Goal: Transaction & Acquisition: Subscribe to service/newsletter

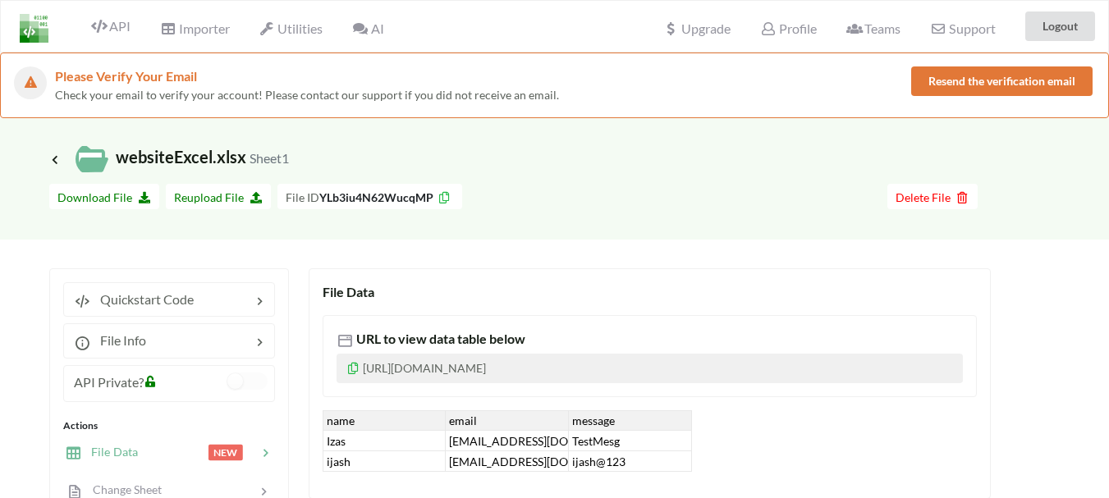
scroll to position [164, 0]
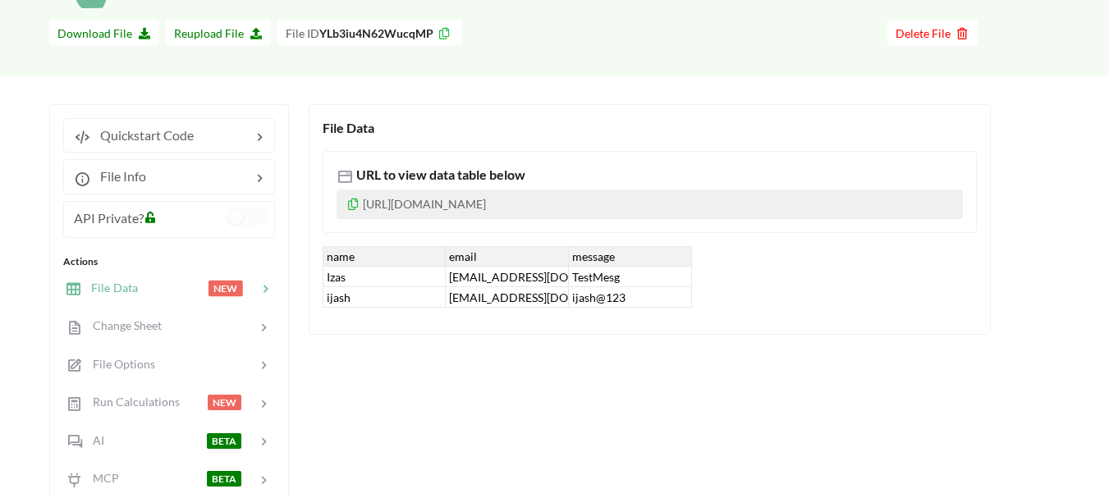
click at [369, 287] on div "Izas" at bounding box center [384, 277] width 123 height 21
click at [390, 319] on div "File Data URL to view data table below https://www.apispreadsheets.com/table/YL…" at bounding box center [650, 219] width 682 height 231
drag, startPoint x: 346, startPoint y: 204, endPoint x: 418, endPoint y: 211, distance: 72.6
click at [418, 211] on p "[URL][DOMAIN_NAME]" at bounding box center [650, 205] width 626 height 30
click at [352, 208] on icon at bounding box center [353, 201] width 14 height 11
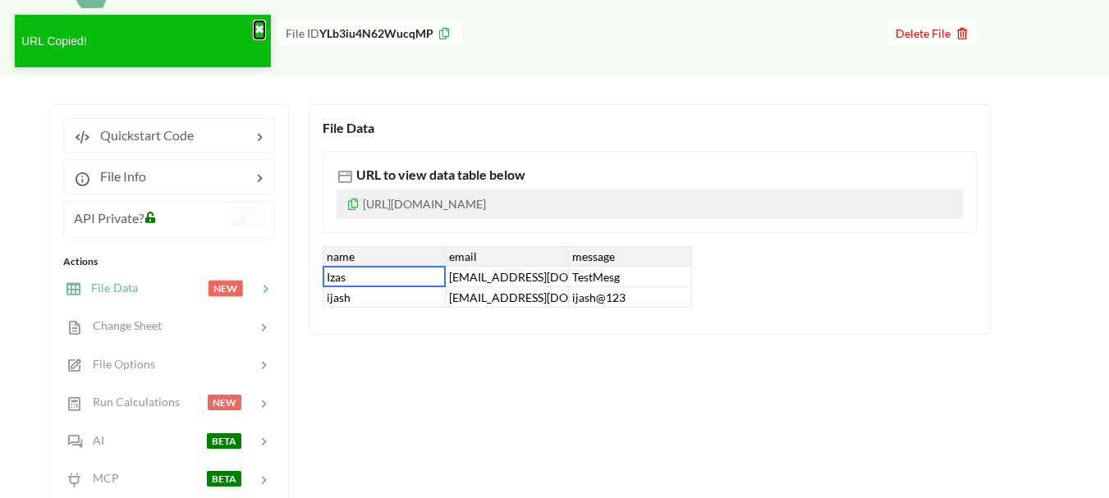
click at [263, 30] on button "✖" at bounding box center [260, 29] width 10 height 17
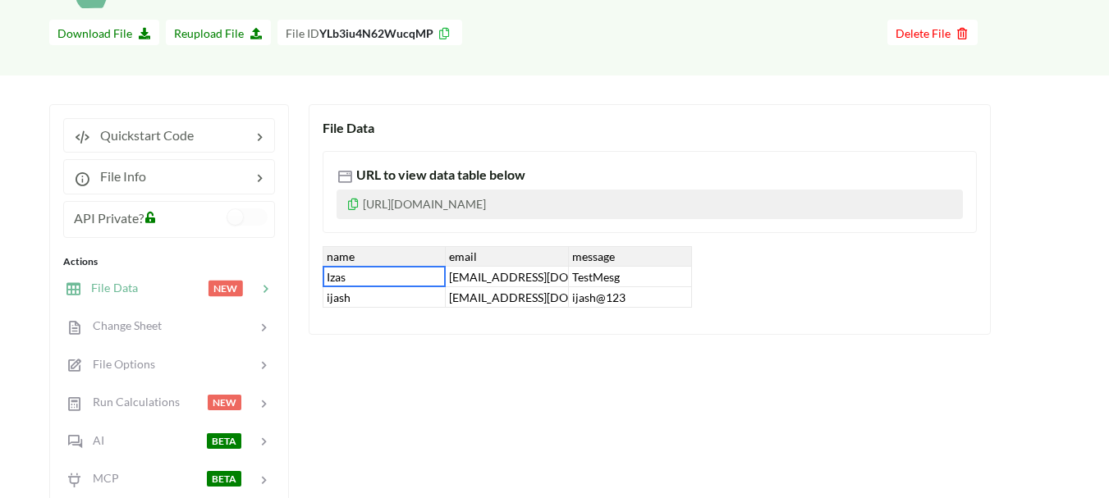
click at [360, 287] on div "ijash" at bounding box center [384, 297] width 123 height 21
click at [365, 297] on div "ijash" at bounding box center [384, 297] width 123 height 21
click at [361, 280] on div "Izas" at bounding box center [384, 277] width 123 height 21
click at [368, 287] on div "Izas" at bounding box center [384, 277] width 123 height 21
click at [360, 279] on input "Izas" at bounding box center [384, 277] width 114 height 18
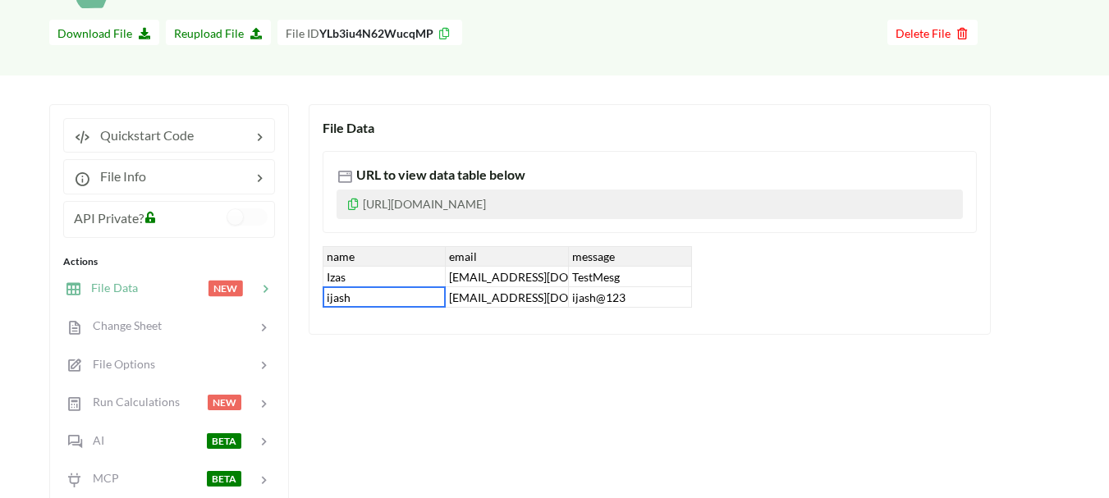
click at [368, 301] on div "ijash" at bounding box center [384, 297] width 123 height 21
click at [361, 288] on div "ijash" at bounding box center [384, 297] width 123 height 21
click at [367, 297] on input "ijash" at bounding box center [384, 297] width 114 height 18
click at [354, 285] on div "Izas" at bounding box center [384, 277] width 123 height 21
click at [350, 277] on div "Izas" at bounding box center [384, 277] width 123 height 21
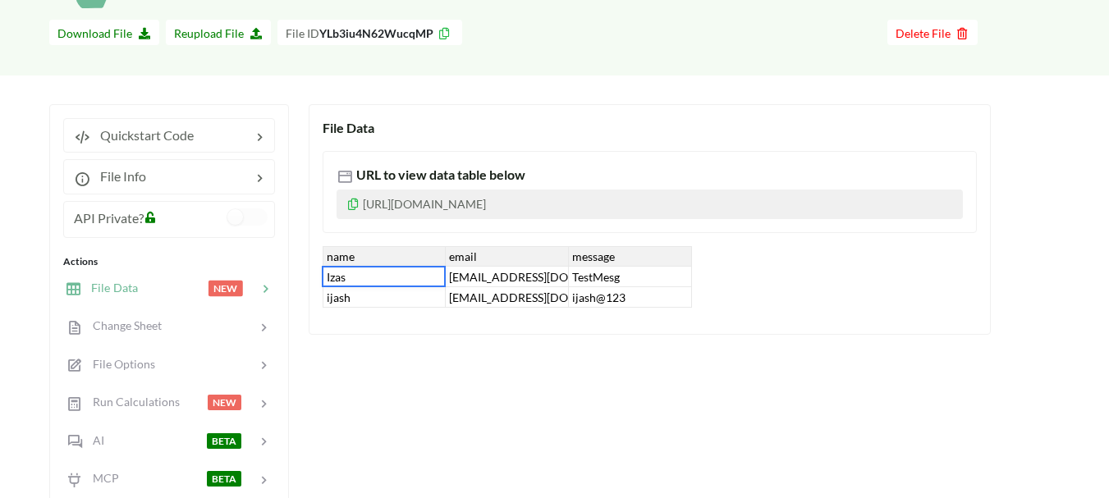
click at [371, 298] on div "ijash" at bounding box center [384, 297] width 123 height 21
click at [371, 296] on div "ijash" at bounding box center [384, 297] width 123 height 21
click at [374, 278] on div "Izas" at bounding box center [384, 277] width 123 height 21
click at [379, 296] on div "ijash" at bounding box center [384, 297] width 123 height 21
click at [376, 286] on div "name email message Izas Izas@gmail.com TestMesg ijash ijash@gmail.com ijash@123" at bounding box center [507, 277] width 369 height 62
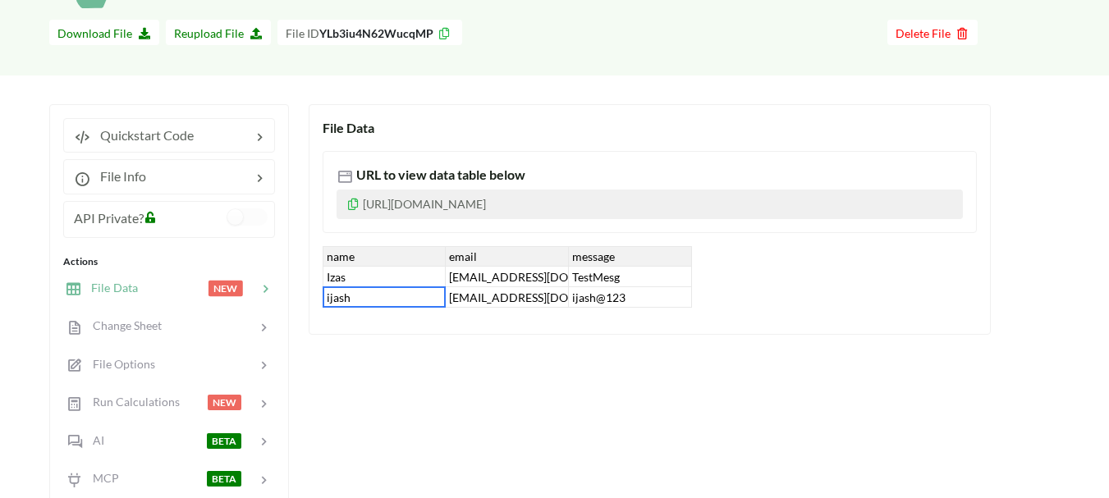
click at [370, 275] on div "Izas" at bounding box center [384, 277] width 123 height 21
click at [376, 299] on div "ijash" at bounding box center [384, 297] width 123 height 21
click at [387, 280] on div "Izas" at bounding box center [384, 277] width 123 height 21
click at [384, 302] on div "ijash" at bounding box center [384, 297] width 123 height 21
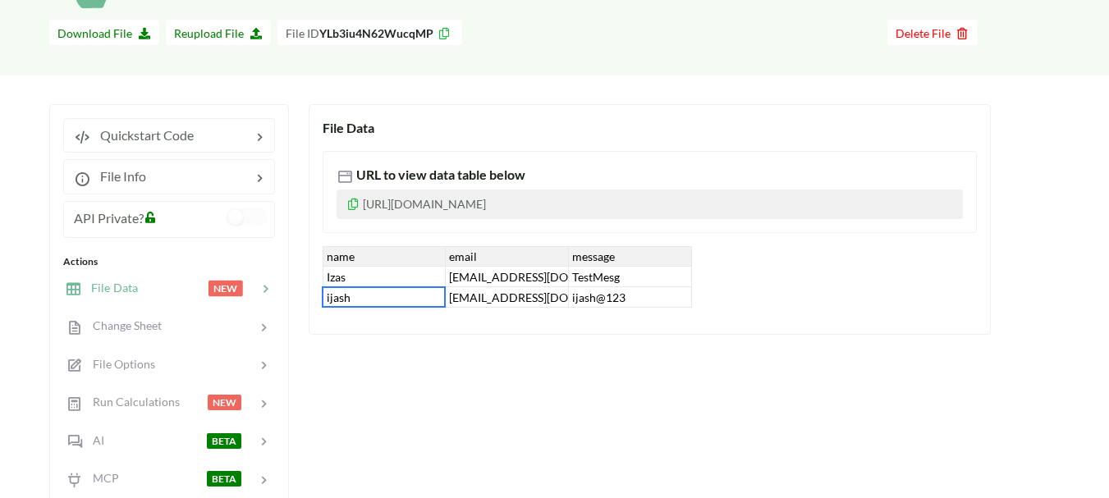
click at [370, 273] on div "Izas" at bounding box center [384, 277] width 123 height 21
click at [363, 296] on div "ijash" at bounding box center [384, 297] width 123 height 21
click at [376, 273] on div "Izas" at bounding box center [384, 277] width 123 height 21
click at [374, 287] on div "Izas" at bounding box center [384, 277] width 123 height 21
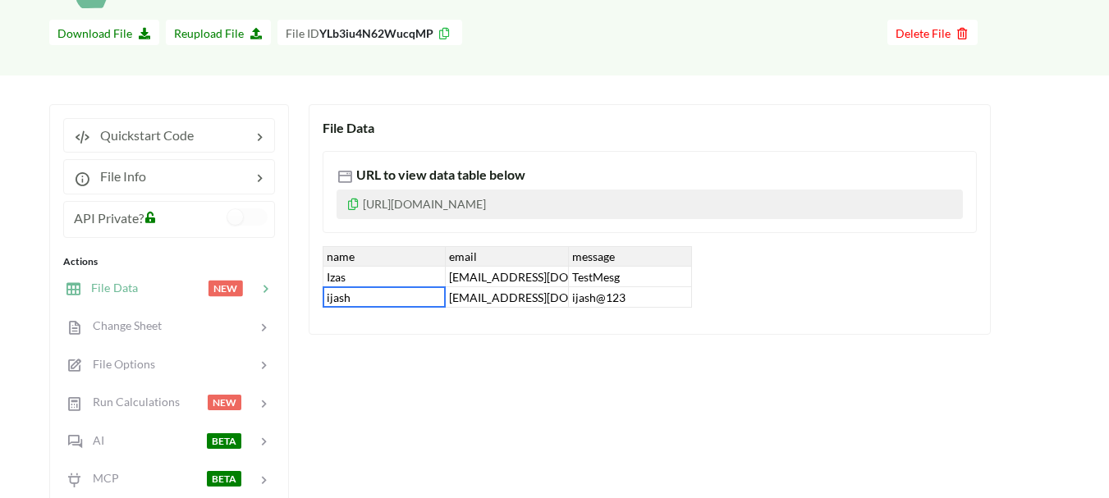
click at [365, 302] on div "ijash" at bounding box center [384, 297] width 123 height 21
click at [372, 282] on div "Izas" at bounding box center [384, 277] width 123 height 21
click at [379, 300] on div "ijash" at bounding box center [384, 297] width 123 height 21
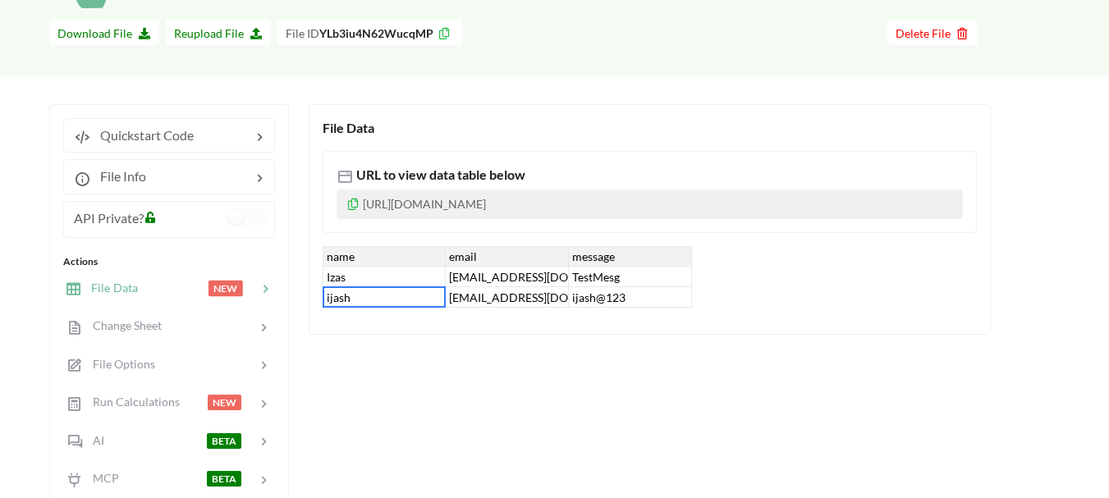
click at [379, 300] on div "ijash" at bounding box center [384, 297] width 123 height 21
click at [383, 282] on div "Izas" at bounding box center [384, 277] width 123 height 21
click at [387, 295] on div "ijash" at bounding box center [384, 297] width 123 height 21
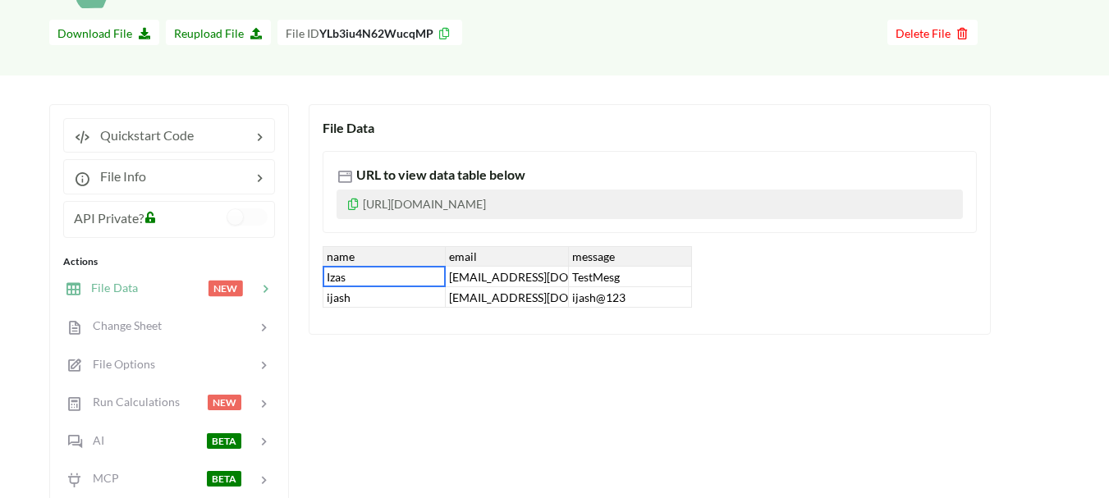
click at [387, 279] on div "Izas" at bounding box center [384, 277] width 123 height 21
click at [388, 290] on div "ijash" at bounding box center [384, 297] width 123 height 21
click at [388, 274] on div "Izas" at bounding box center [384, 277] width 123 height 21
click at [385, 303] on div "ijash" at bounding box center [384, 297] width 123 height 21
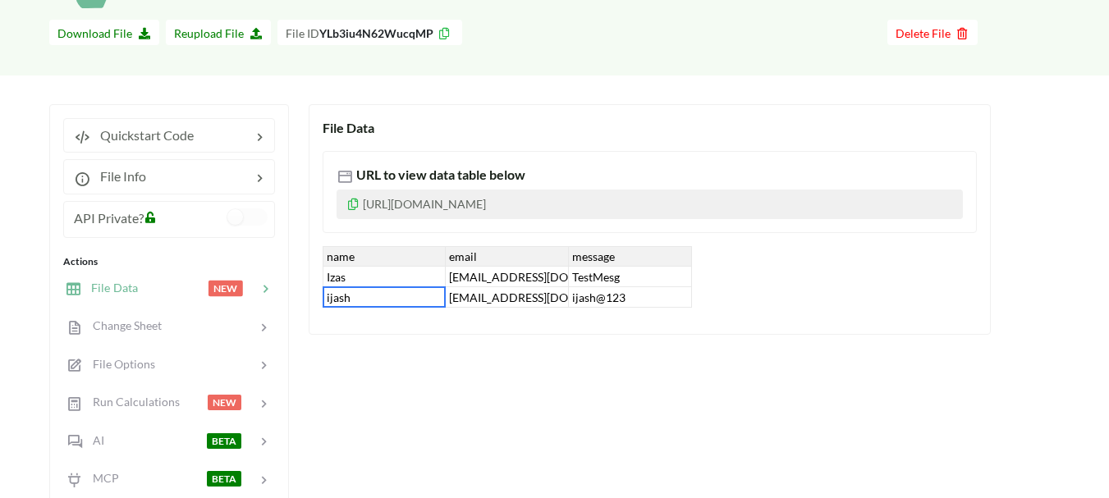
click at [385, 303] on div "ijash" at bounding box center [384, 297] width 123 height 21
click at [383, 289] on input "ijash" at bounding box center [384, 297] width 114 height 18
click at [383, 279] on div "Izas" at bounding box center [384, 277] width 123 height 21
click at [388, 279] on div "Izas" at bounding box center [384, 277] width 123 height 21
click at [388, 273] on input "Izas" at bounding box center [384, 277] width 114 height 18
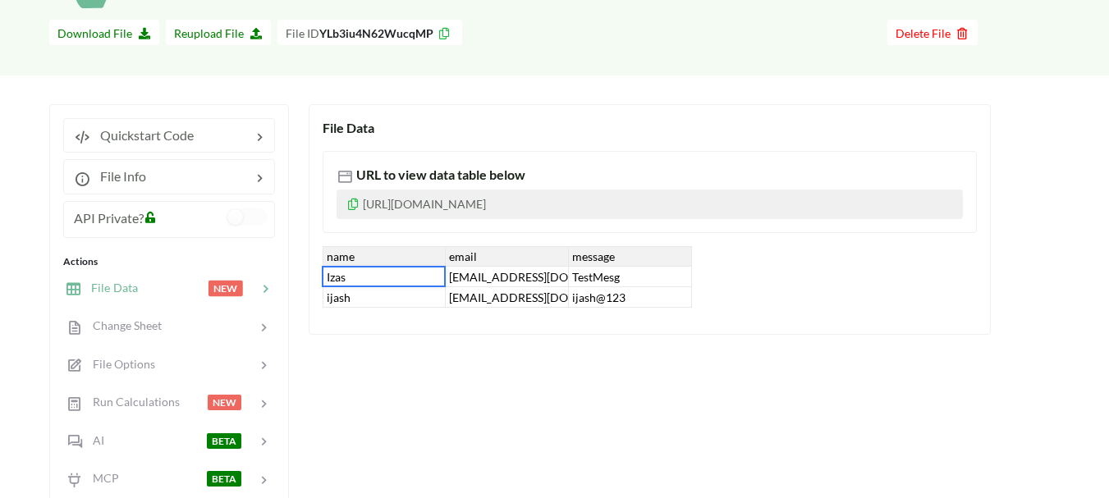
click at [389, 305] on div "ijash" at bounding box center [384, 297] width 123 height 21
click at [378, 284] on div "Izas" at bounding box center [384, 277] width 123 height 21
click at [379, 301] on div "ijash" at bounding box center [384, 297] width 123 height 21
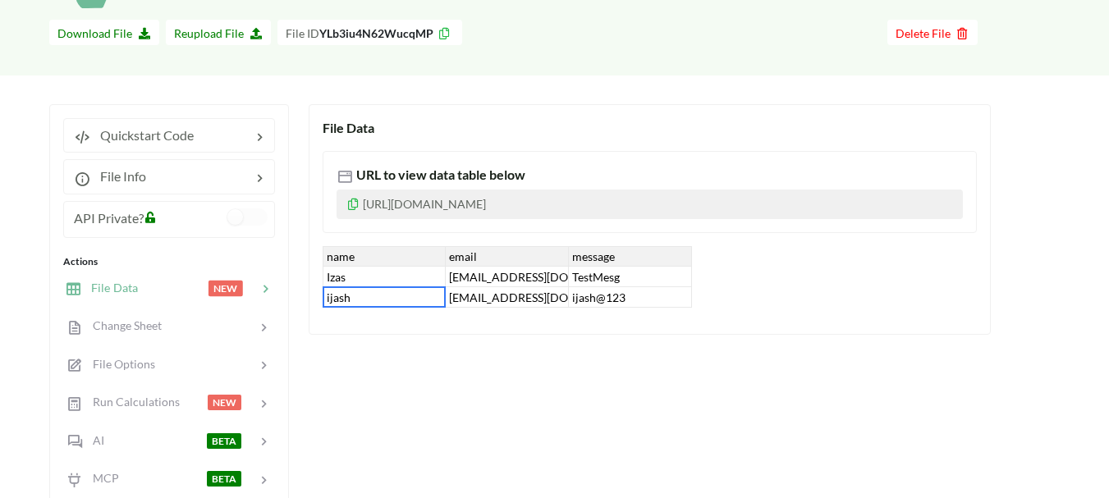
click at [379, 301] on div "ijash" at bounding box center [384, 297] width 123 height 21
click at [378, 286] on div "Izas" at bounding box center [384, 277] width 123 height 21
click at [376, 297] on div "ijash" at bounding box center [384, 297] width 123 height 21
click at [376, 282] on div "Izas" at bounding box center [384, 277] width 123 height 21
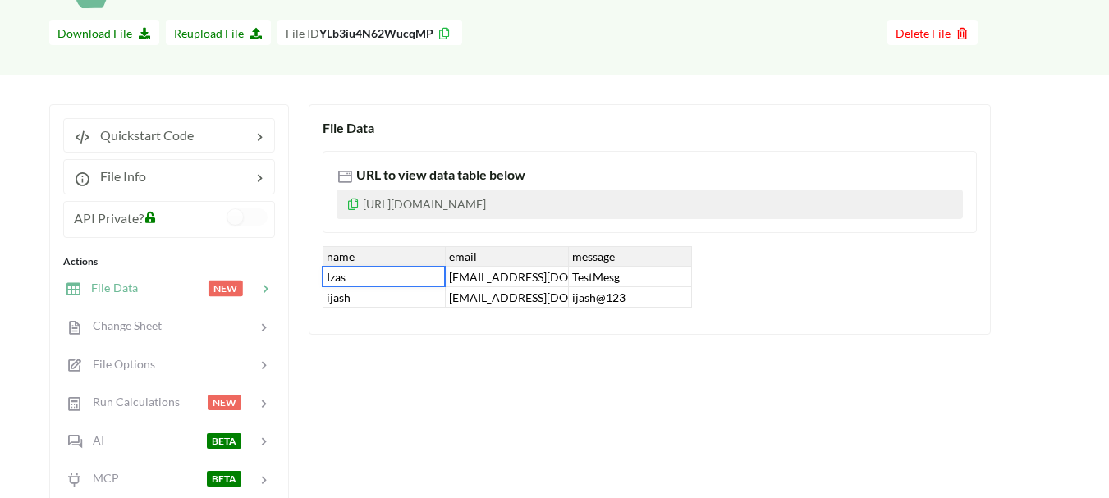
click at [374, 305] on div "ijash" at bounding box center [384, 297] width 123 height 21
click at [370, 295] on input "ijash" at bounding box center [384, 297] width 114 height 18
click at [371, 282] on div "Izas" at bounding box center [384, 277] width 123 height 21
click at [371, 290] on div "ijash" at bounding box center [384, 297] width 123 height 21
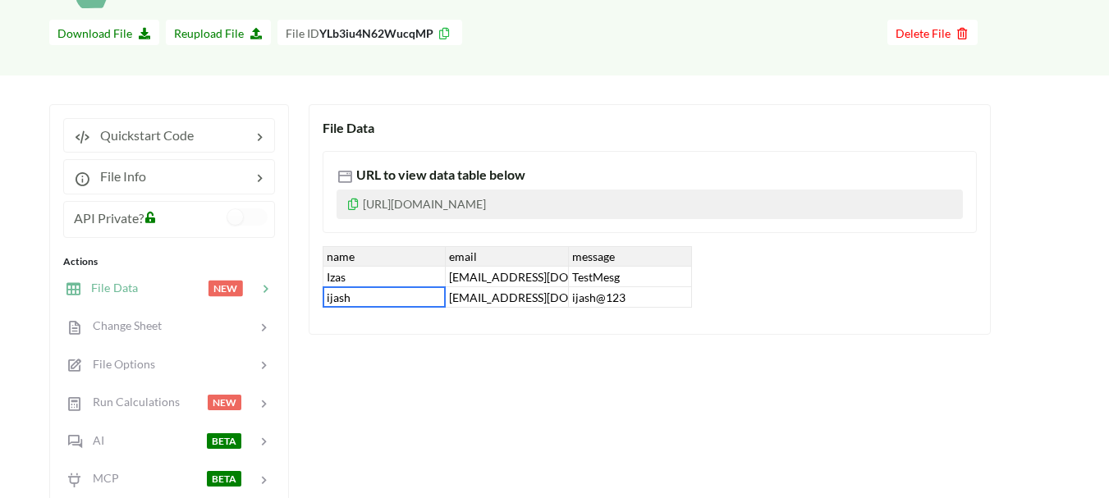
click at [371, 290] on div "ijash" at bounding box center [384, 297] width 123 height 21
click at [372, 281] on div "Izas" at bounding box center [384, 277] width 123 height 21
click at [372, 292] on div "ijash" at bounding box center [384, 297] width 123 height 21
click at [362, 266] on div "name" at bounding box center [384, 256] width 123 height 21
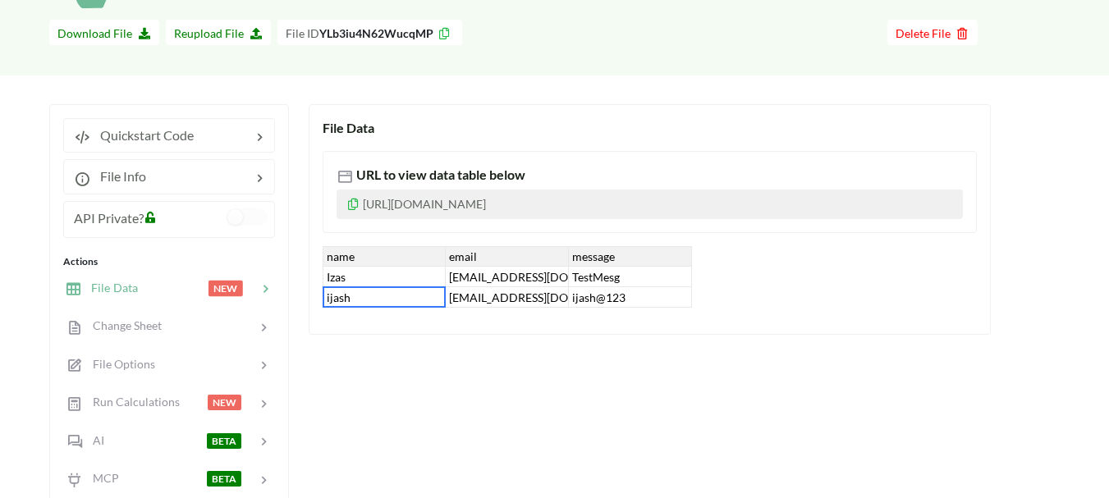
click at [362, 280] on div "Izas" at bounding box center [384, 277] width 123 height 21
click at [366, 293] on div "ijash" at bounding box center [384, 297] width 123 height 21
click at [373, 271] on div "Izas" at bounding box center [384, 277] width 123 height 21
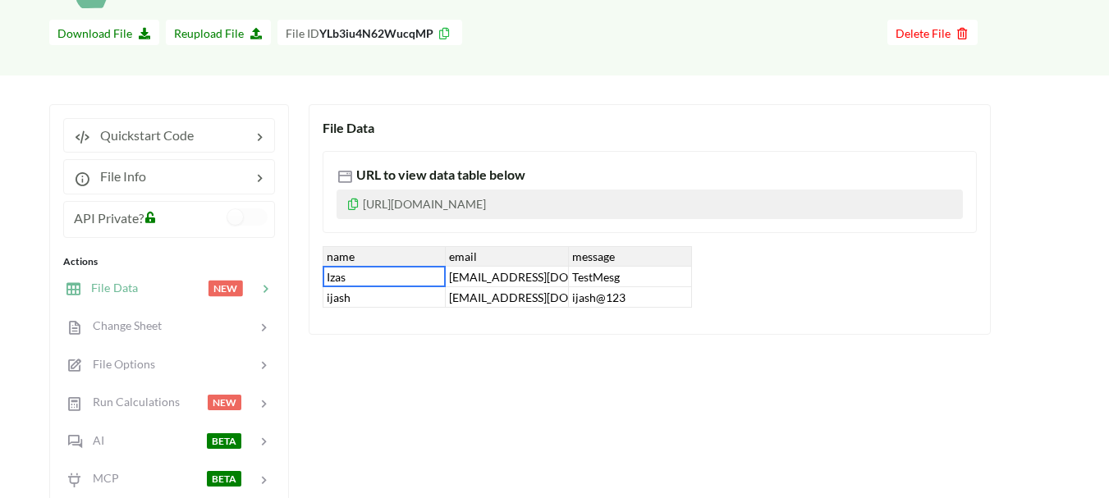
click at [373, 271] on div "Izas" at bounding box center [384, 277] width 123 height 21
click at [374, 296] on div "ijash" at bounding box center [384, 297] width 123 height 21
click at [372, 282] on div "Izas" at bounding box center [384, 277] width 123 height 21
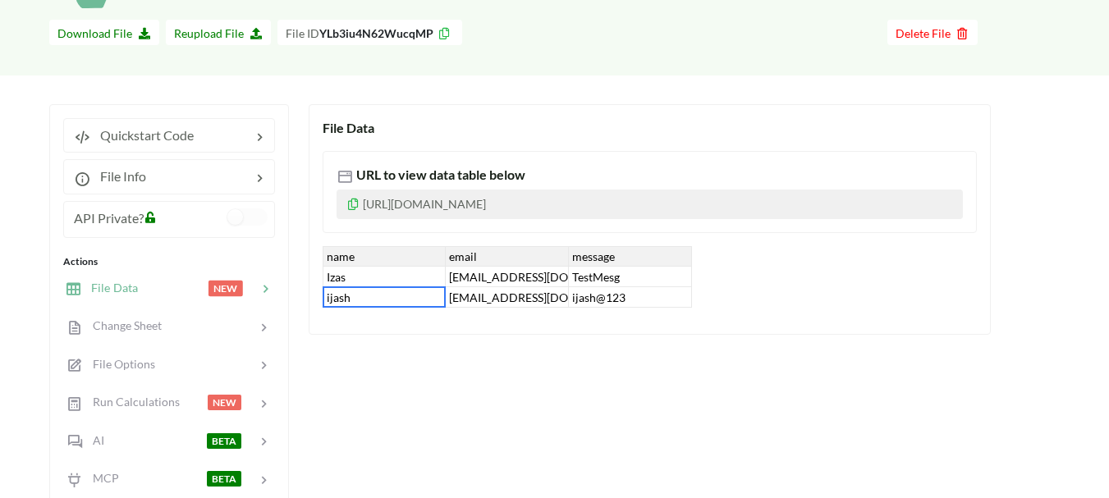
click at [371, 296] on div "ijash" at bounding box center [384, 297] width 123 height 21
click at [368, 285] on div "Izas" at bounding box center [384, 277] width 123 height 21
click at [368, 294] on div "ijash" at bounding box center [384, 297] width 123 height 21
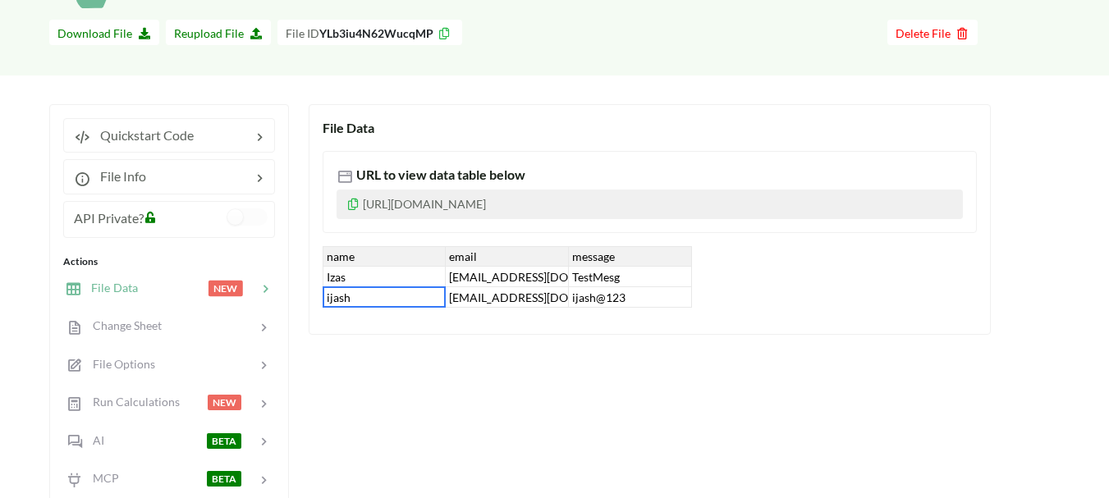
click at [368, 294] on div "ijash" at bounding box center [384, 297] width 123 height 21
click at [369, 271] on div "Izas" at bounding box center [384, 277] width 123 height 21
click at [367, 292] on div "ijash" at bounding box center [384, 297] width 123 height 21
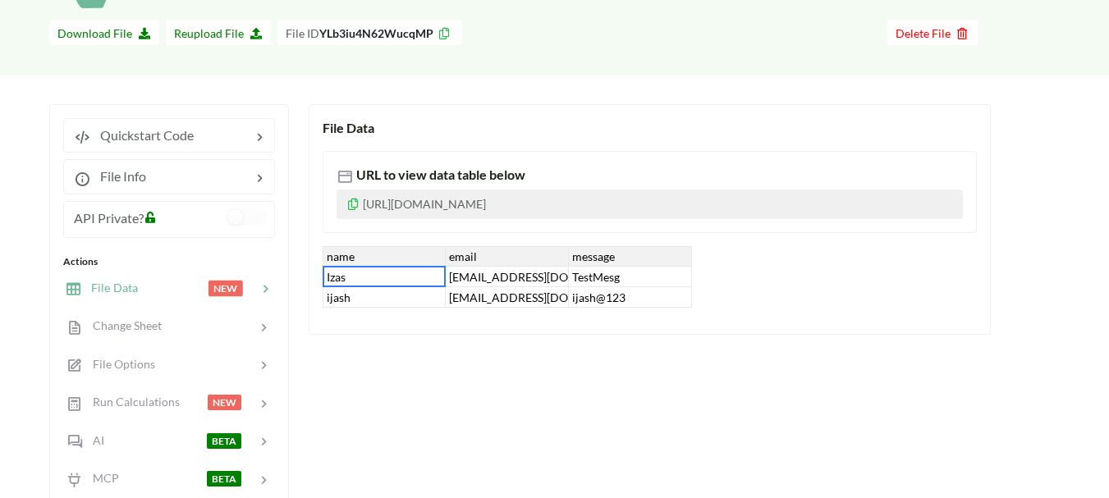
click at [364, 273] on div "Izas" at bounding box center [384, 277] width 123 height 21
click at [362, 290] on div "ijash" at bounding box center [384, 297] width 123 height 21
click at [363, 290] on div "ijash" at bounding box center [384, 297] width 123 height 21
click at [368, 276] on div "Izas" at bounding box center [384, 277] width 123 height 21
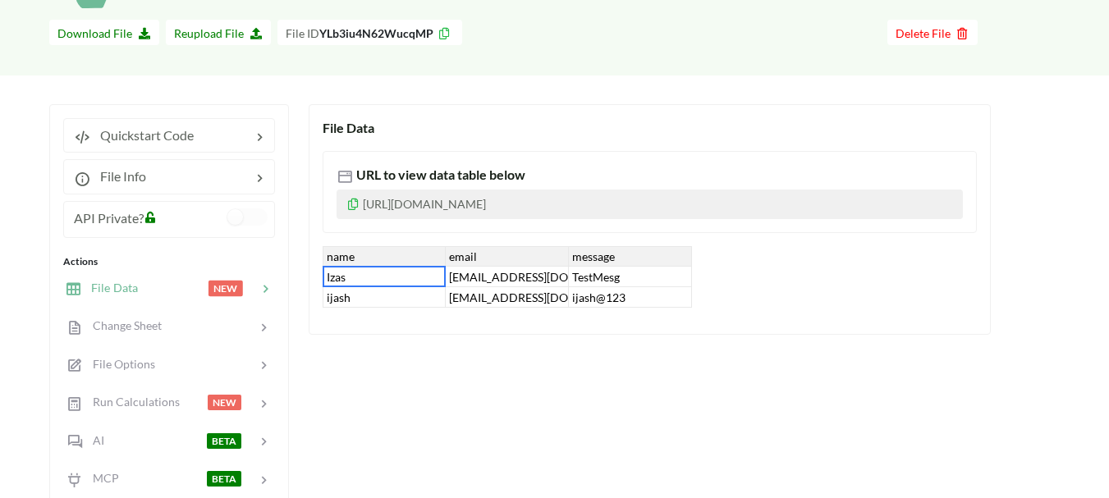
click at [368, 276] on div "Izas" at bounding box center [384, 277] width 123 height 21
click at [374, 296] on div "ijash" at bounding box center [384, 297] width 123 height 21
click at [370, 281] on div "Izas" at bounding box center [384, 277] width 123 height 21
click at [372, 301] on div "ijash" at bounding box center [384, 297] width 123 height 21
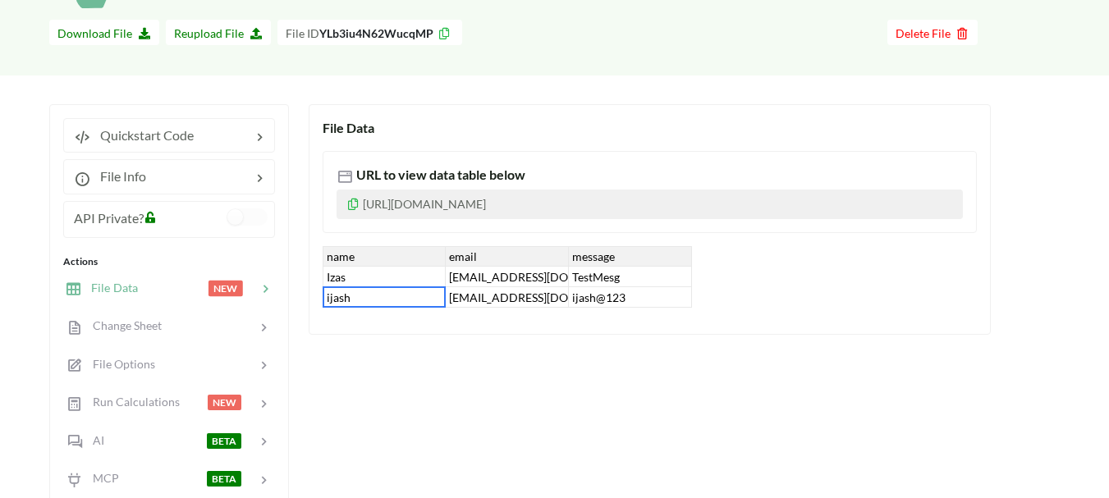
click at [116, 285] on span "File Data" at bounding box center [109, 288] width 57 height 14
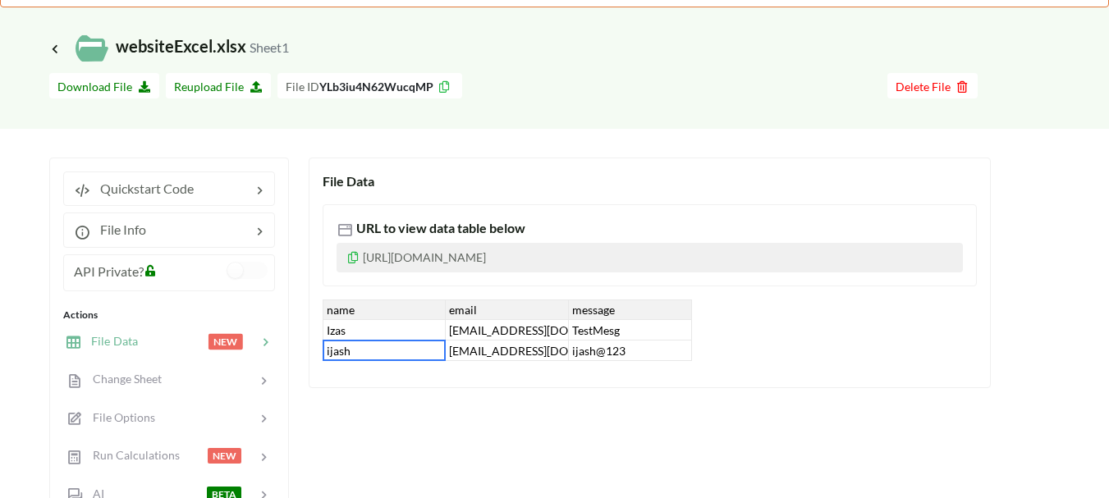
scroll to position [246, 0]
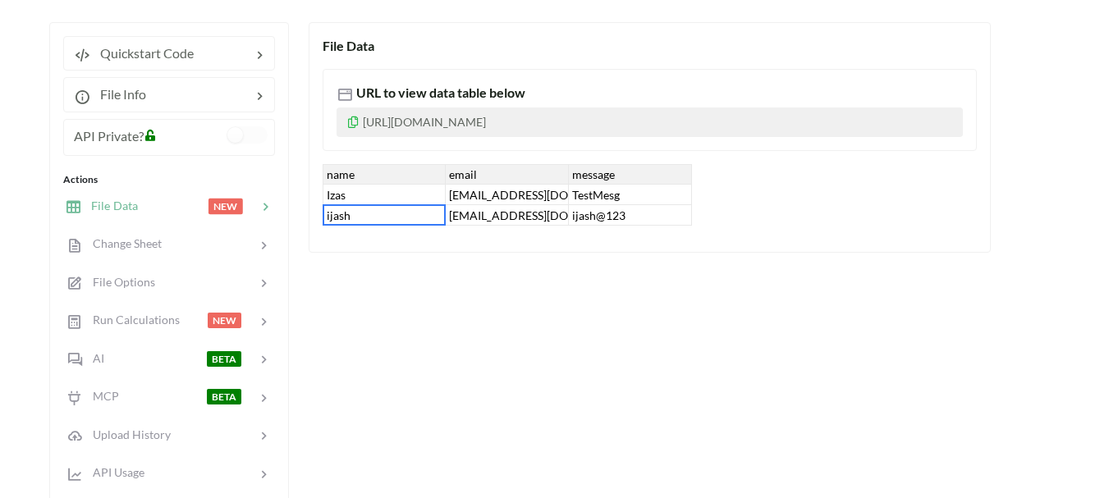
click at [648, 216] on div "ijash@123" at bounding box center [630, 215] width 123 height 21
click at [637, 196] on div "TestMesg" at bounding box center [630, 195] width 123 height 21
click at [628, 213] on div "ijash@123" at bounding box center [630, 215] width 123 height 21
click at [529, 213] on div "[EMAIL_ADDRESS][DOMAIN_NAME]" at bounding box center [507, 215] width 123 height 21
click at [508, 185] on div "[EMAIL_ADDRESS][DOMAIN_NAME]" at bounding box center [507, 195] width 123 height 21
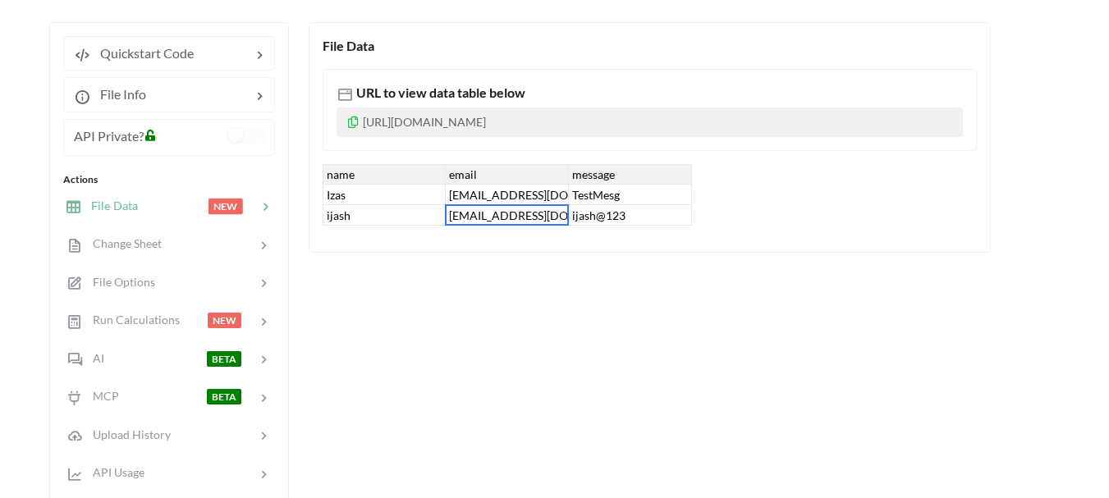
click at [509, 192] on div "[EMAIL_ADDRESS][DOMAIN_NAME]" at bounding box center [507, 195] width 123 height 21
click at [502, 207] on div "[EMAIL_ADDRESS][DOMAIN_NAME]" at bounding box center [507, 215] width 123 height 21
click at [392, 207] on div "ijash" at bounding box center [384, 215] width 123 height 21
click at [389, 189] on div "Izas" at bounding box center [384, 195] width 123 height 21
click at [382, 217] on div "ijash" at bounding box center [384, 215] width 123 height 21
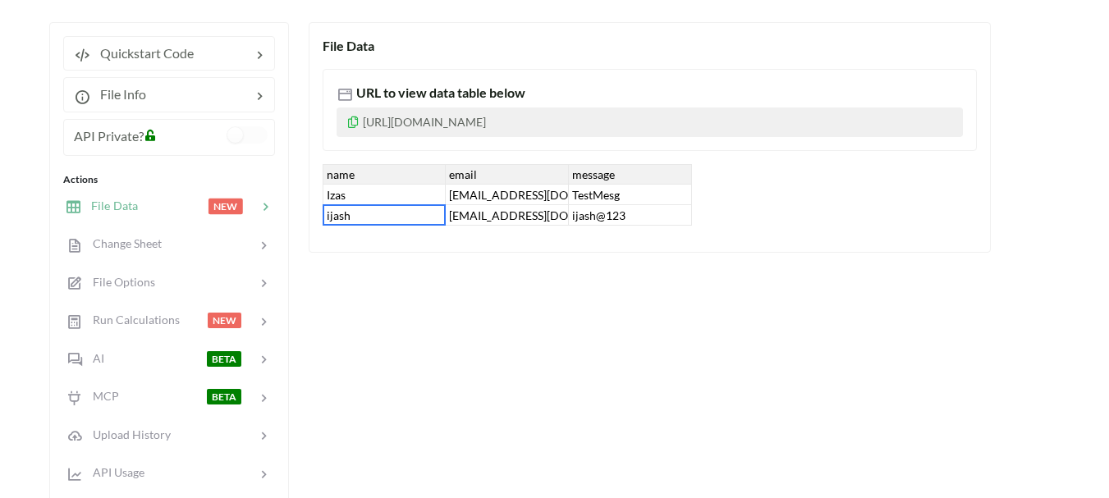
click at [375, 197] on div "Izas" at bounding box center [384, 195] width 123 height 21
click at [376, 215] on div "ijash" at bounding box center [384, 215] width 123 height 21
click at [379, 190] on div "Izas" at bounding box center [384, 195] width 123 height 21
click at [379, 210] on div "ijash" at bounding box center [384, 215] width 123 height 21
click at [380, 189] on div "Izas" at bounding box center [384, 195] width 123 height 21
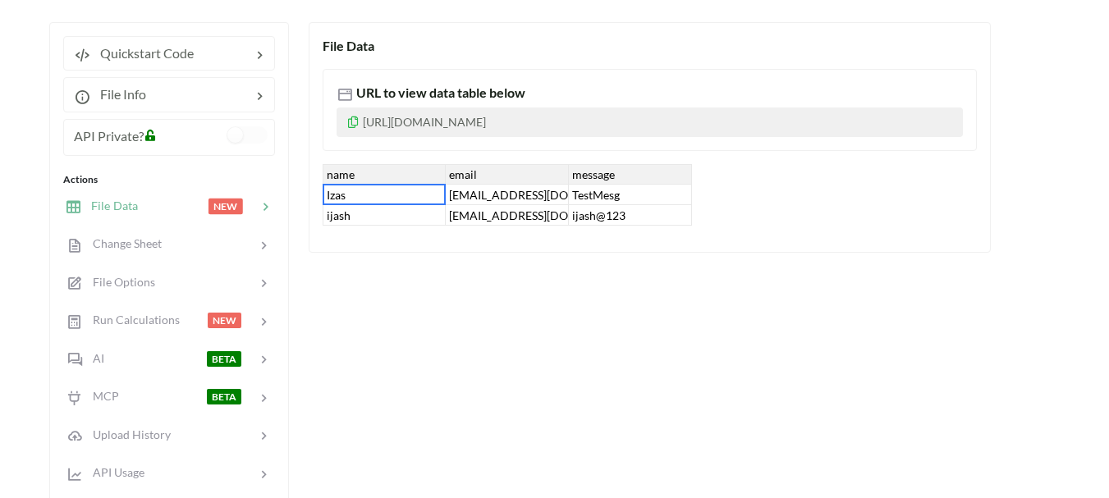
click at [383, 211] on div "ijash" at bounding box center [384, 215] width 123 height 21
click at [388, 190] on div "Izas" at bounding box center [384, 195] width 123 height 21
click at [394, 226] on div "ijash" at bounding box center [384, 215] width 123 height 21
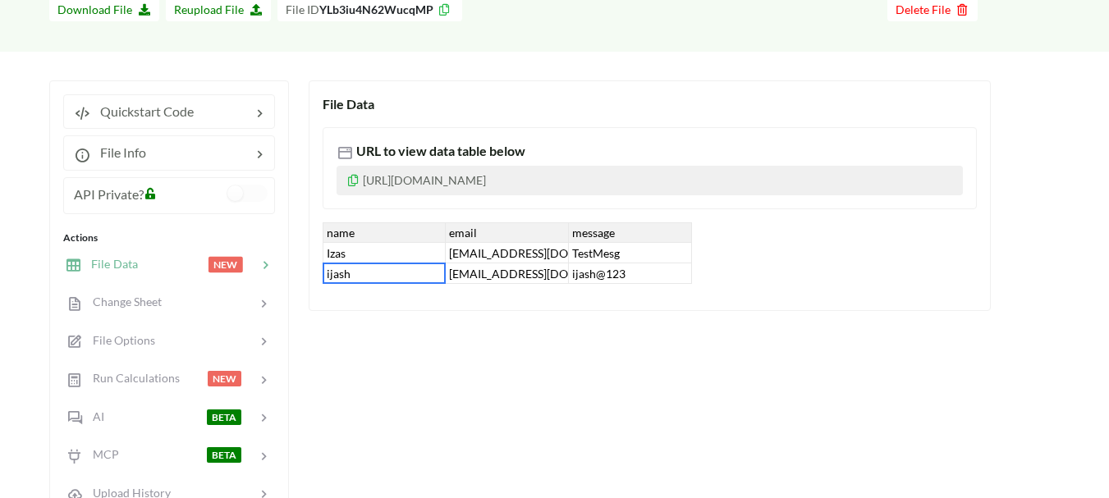
scroll to position [164, 0]
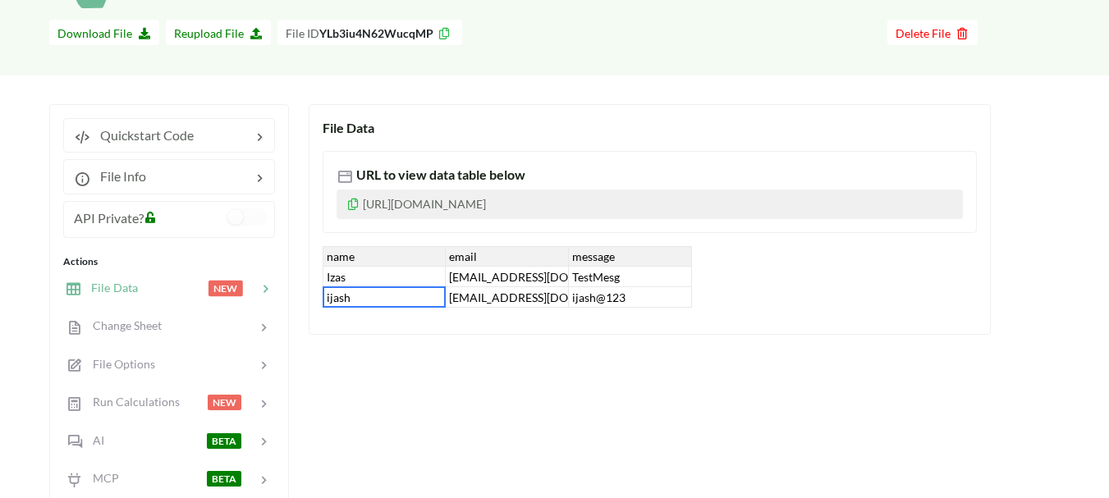
click at [112, 288] on span "File Data" at bounding box center [109, 288] width 57 height 14
click at [131, 213] on span "API Private?" at bounding box center [109, 218] width 70 height 16
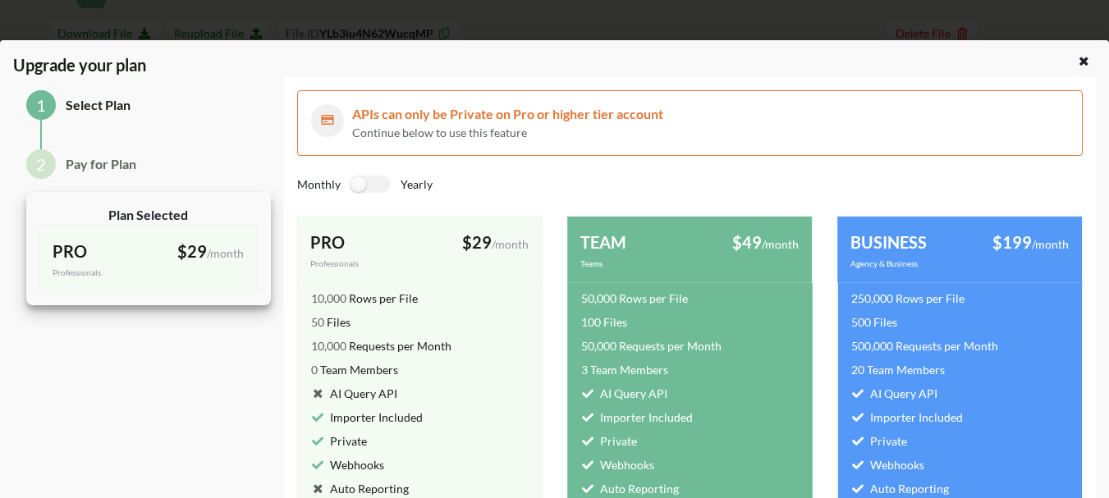
click at [420, 269] on div "$29 /month billed monthly" at bounding box center [474, 250] width 109 height 40
click at [727, 301] on div "50,000 Rows per File" at bounding box center [689, 295] width 245 height 24
click at [914, 297] on div "250,000 Rows per File" at bounding box center [907, 298] width 113 height 17
click at [760, 298] on div "50,000 Rows per File" at bounding box center [689, 295] width 245 height 24
click at [227, 248] on span "/month" at bounding box center [225, 253] width 37 height 14
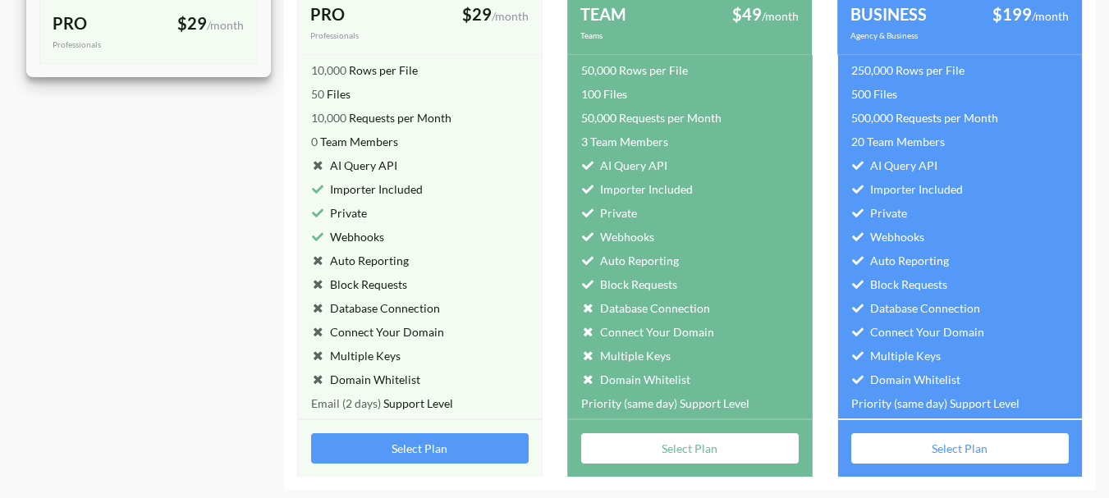
scroll to position [233, 0]
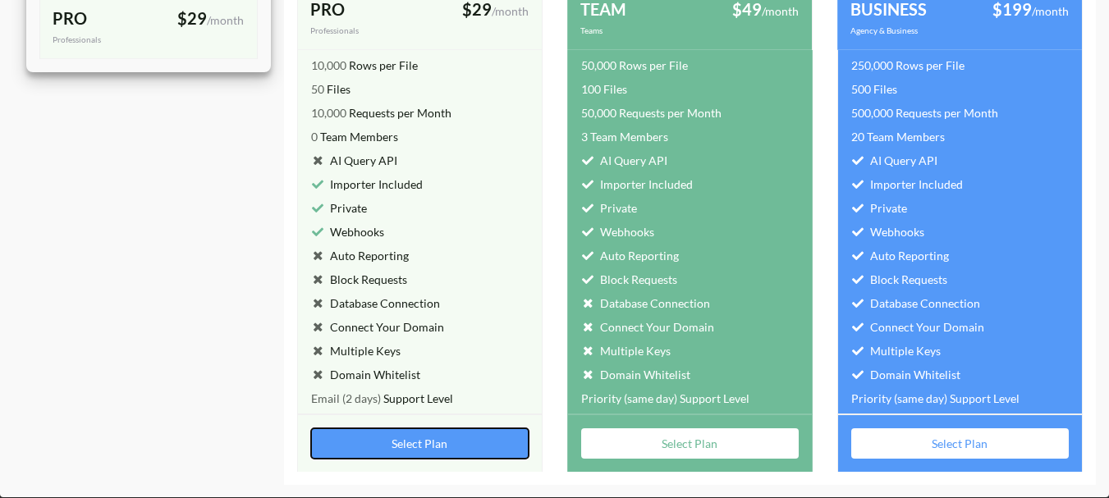
click at [444, 444] on button "Select Plan" at bounding box center [420, 444] width 218 height 30
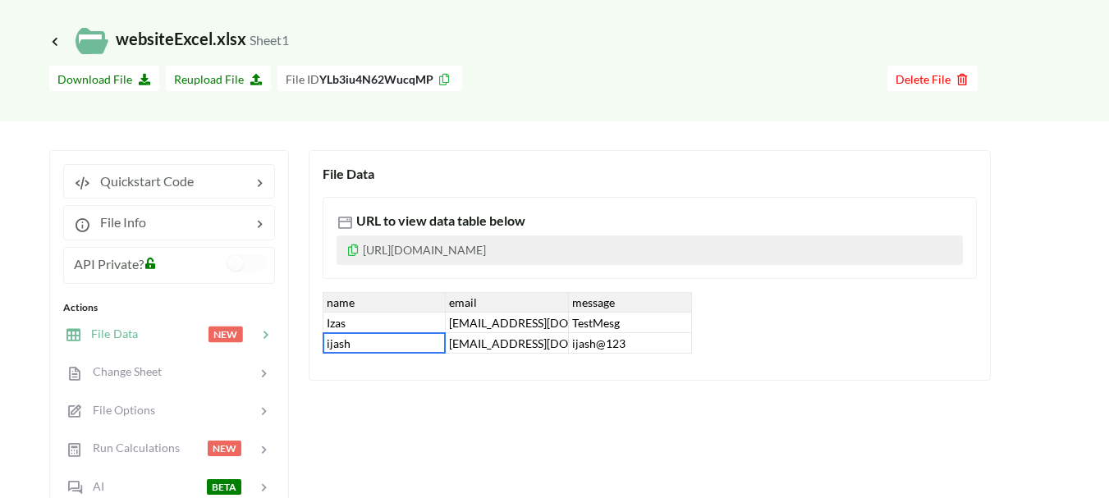
scroll to position [246, 0]
